Goal: Task Accomplishment & Management: Use online tool/utility

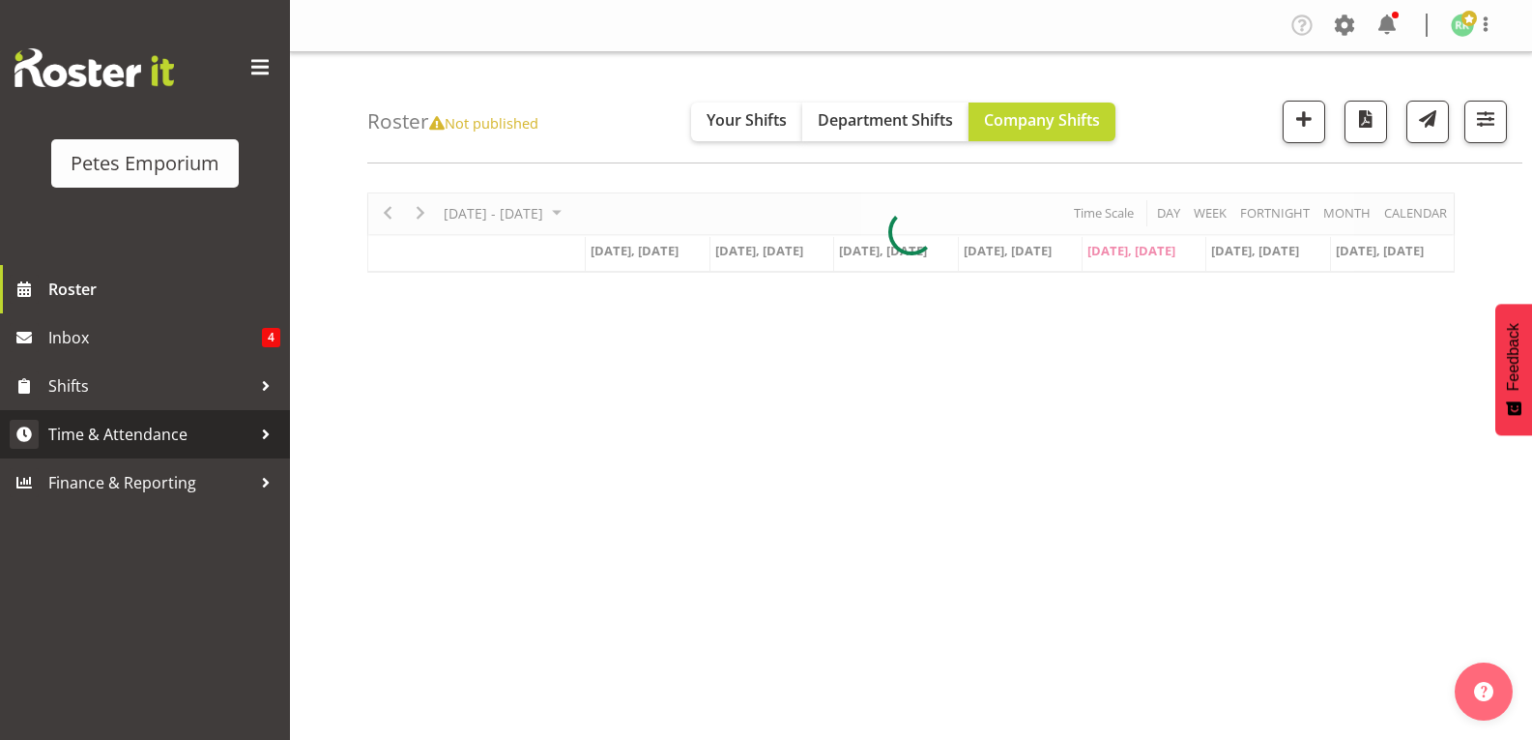
click at [172, 429] on span "Time & Attendance" at bounding box center [149, 434] width 203 height 29
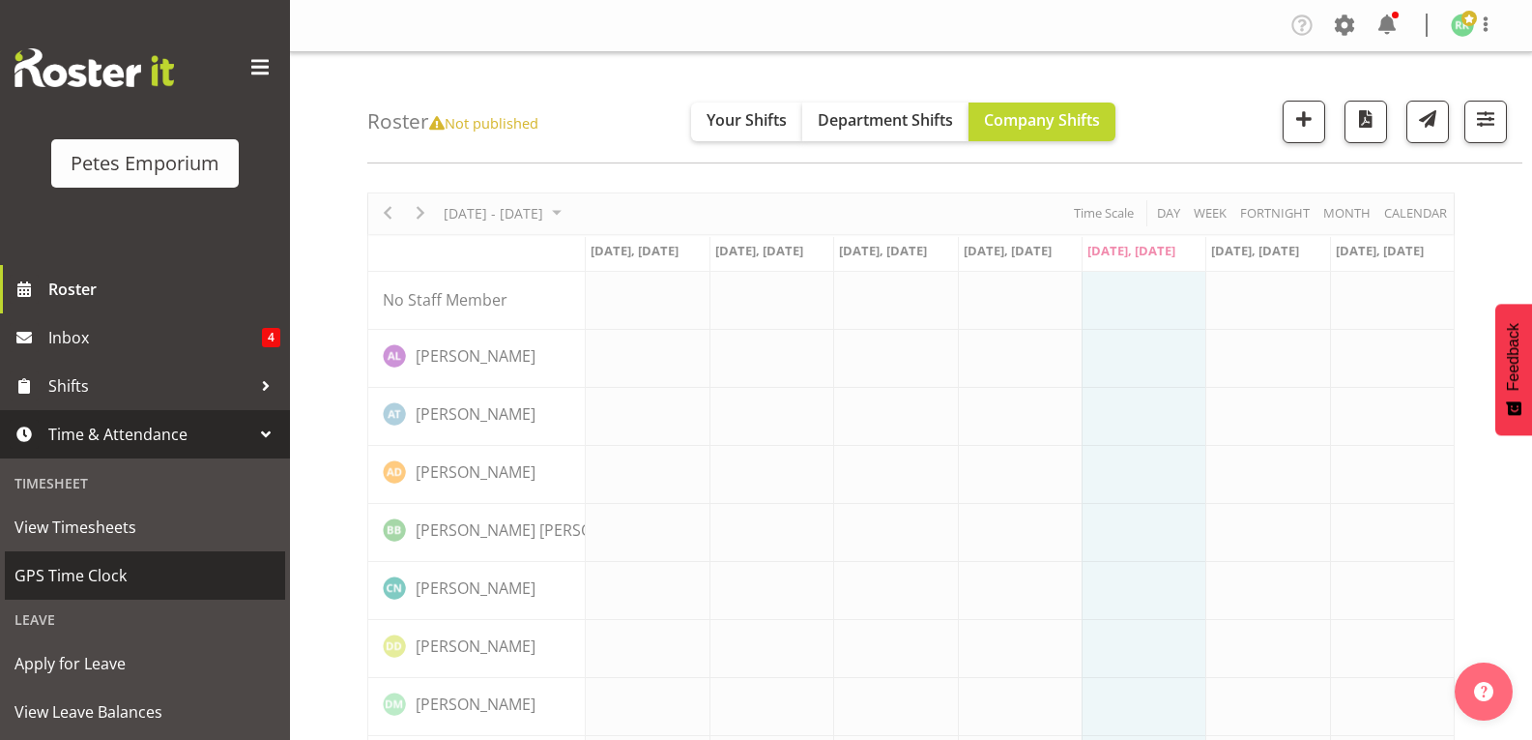
click at [99, 580] on span "GPS Time Clock" at bounding box center [145, 575] width 261 height 29
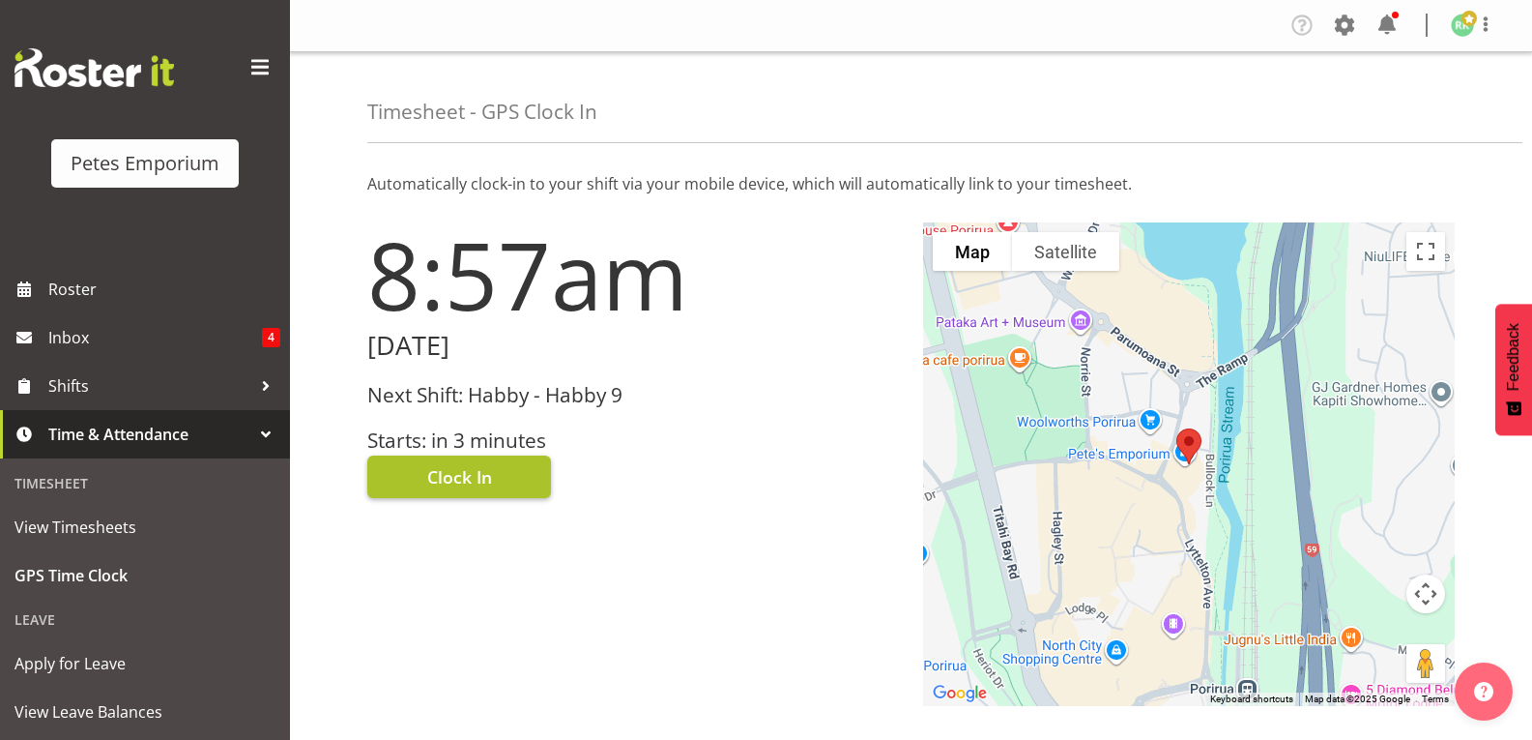
click at [512, 480] on button "Clock In" at bounding box center [459, 476] width 184 height 43
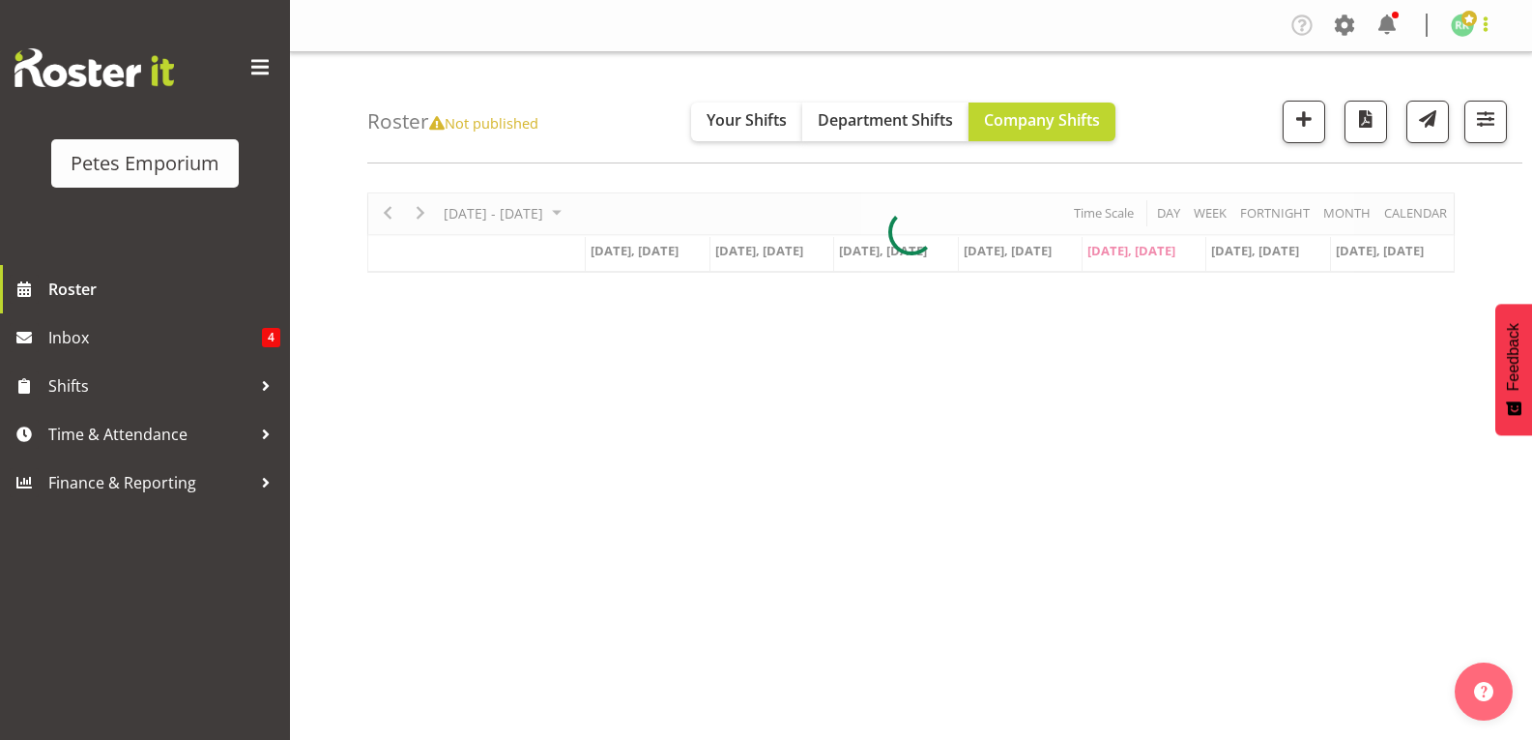
click at [1493, 32] on span at bounding box center [1485, 24] width 23 height 23
click at [1437, 102] on link "Log Out" at bounding box center [1405, 101] width 186 height 35
